Goal: Task Accomplishment & Management: Manage account settings

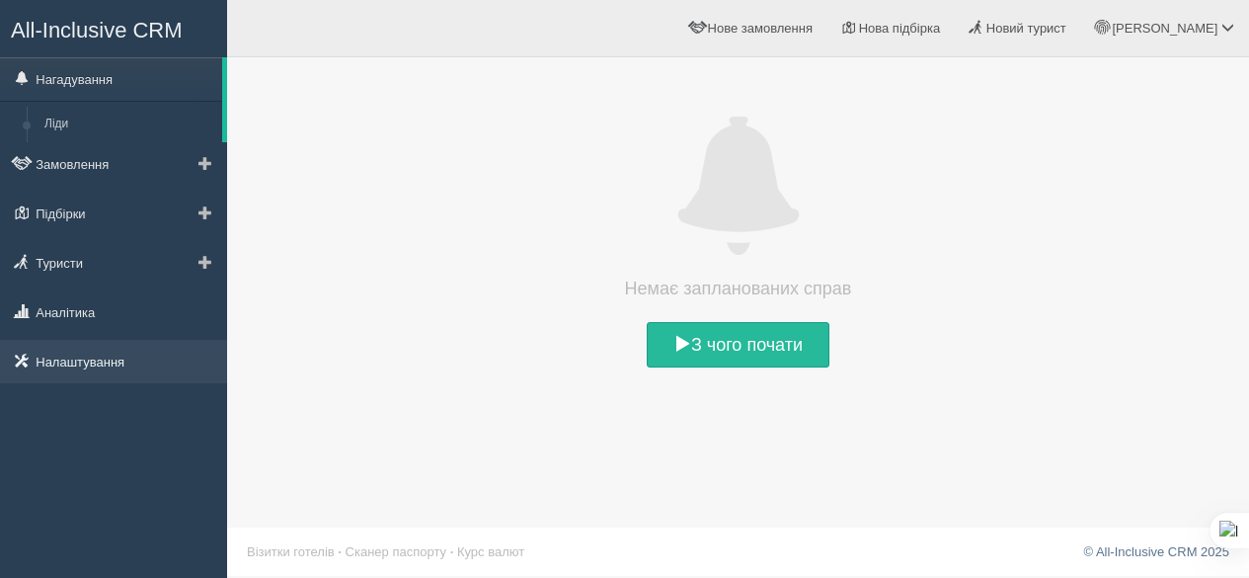
click at [61, 356] on link "Налаштування" at bounding box center [113, 361] width 227 height 43
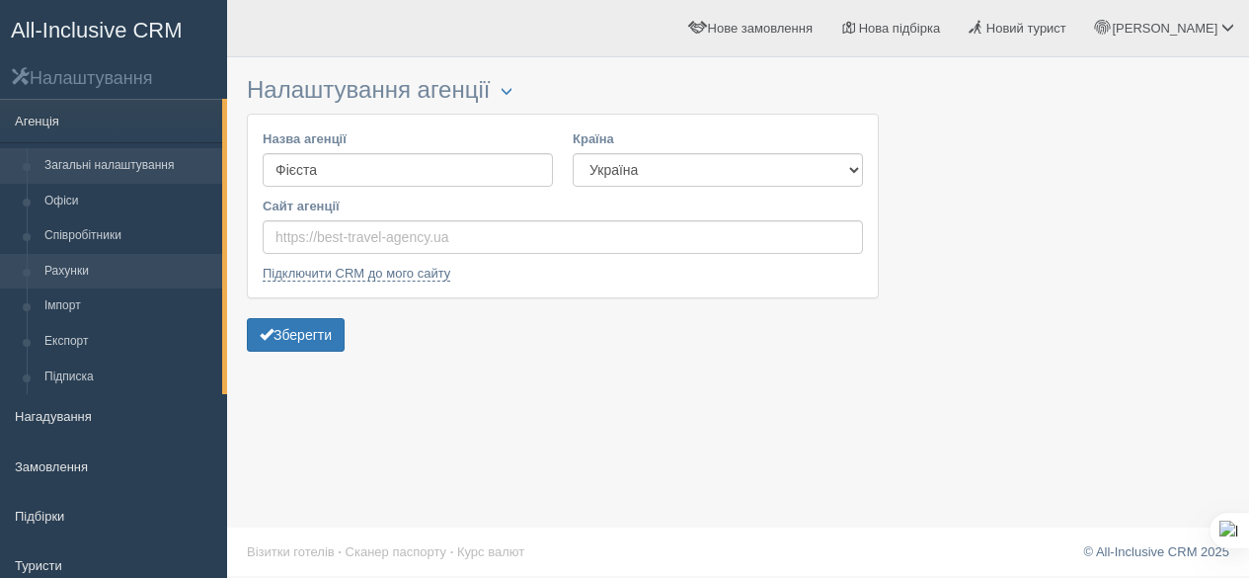
click at [85, 267] on link "Рахунки" at bounding box center [129, 272] width 187 height 36
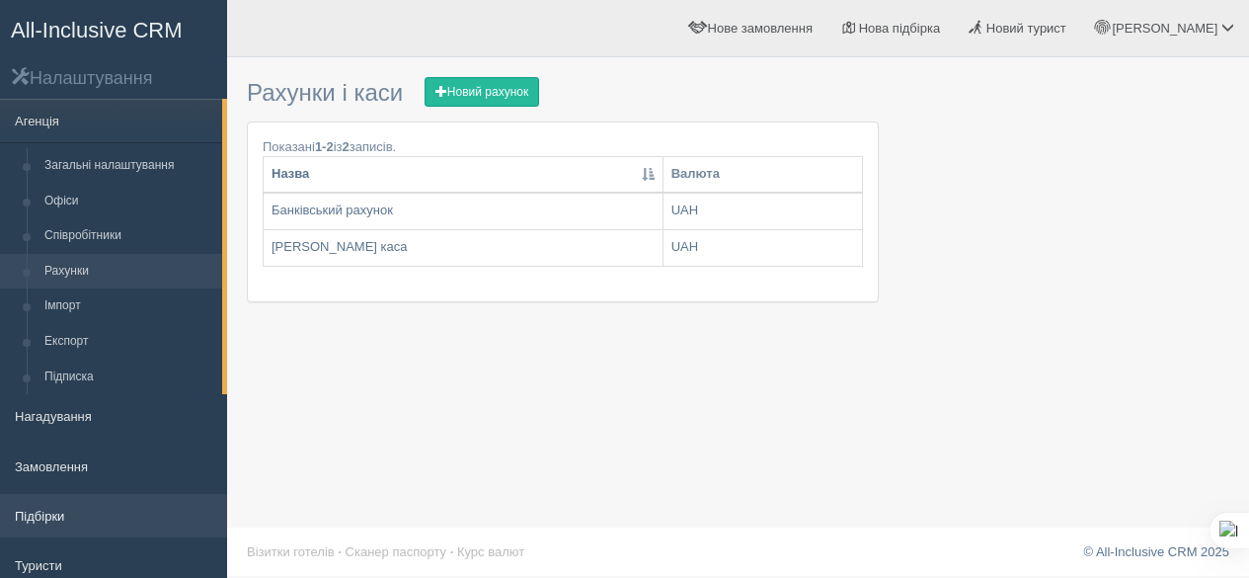
scroll to position [166, 0]
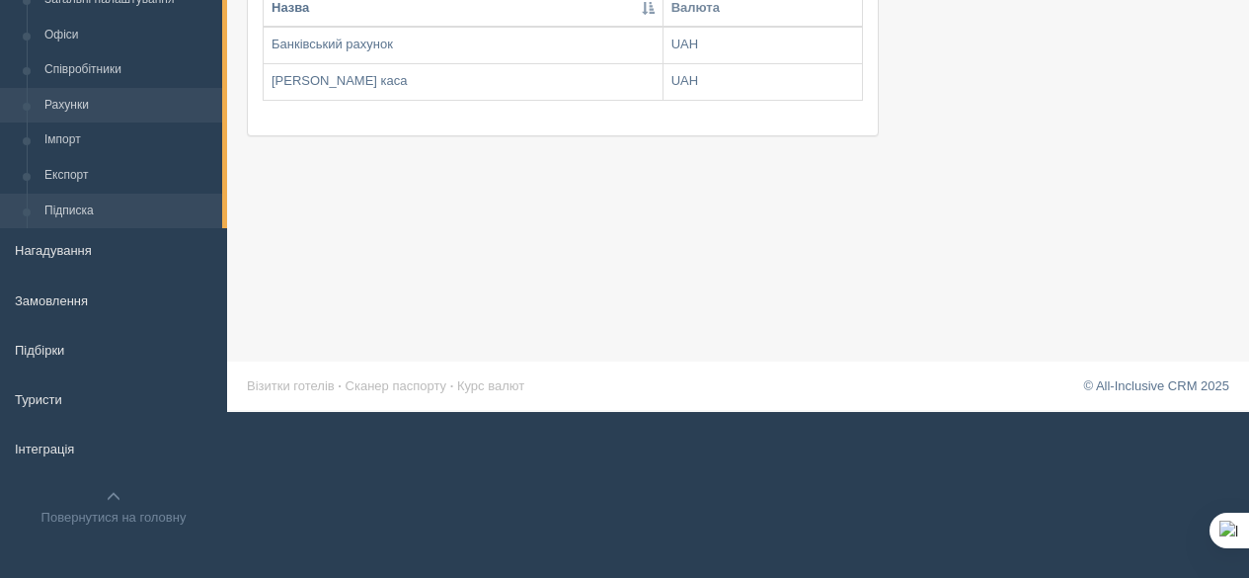
click at [72, 207] on link "Підписка" at bounding box center [129, 212] width 187 height 36
